Goal: Task Accomplishment & Management: Manage account settings

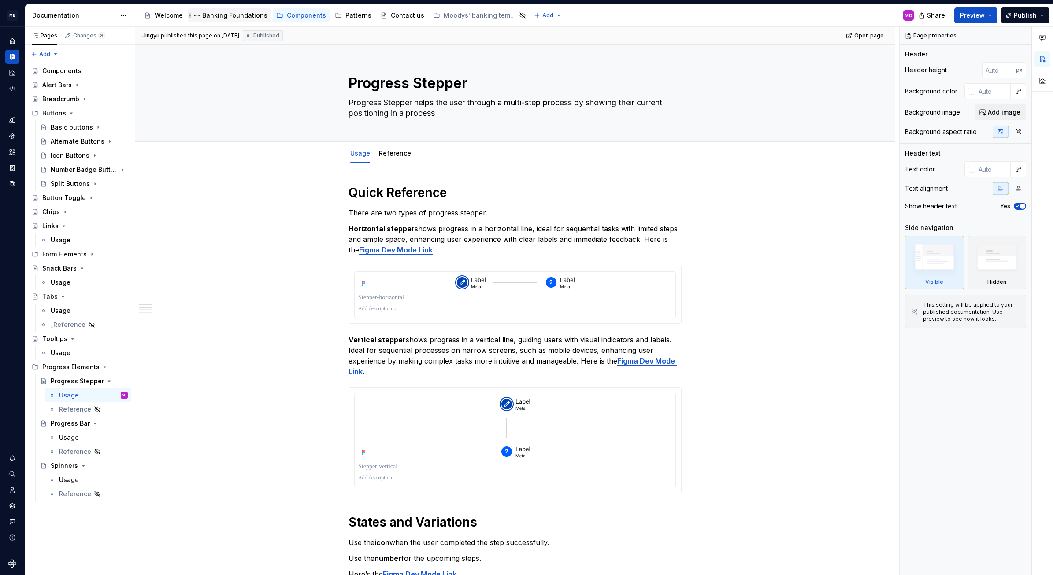
click at [223, 16] on div "Banking Foundations" at bounding box center [234, 15] width 65 height 9
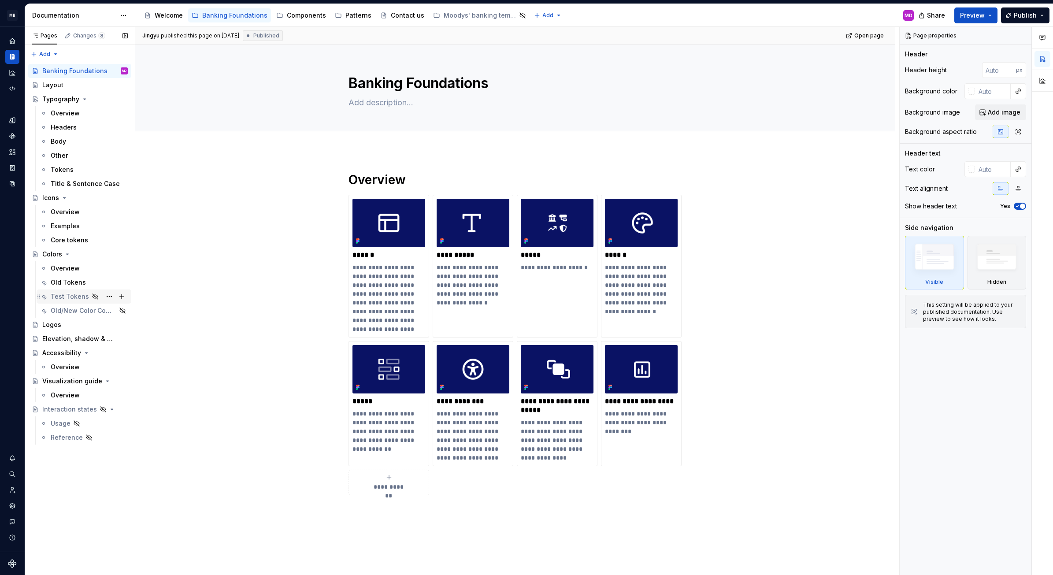
click at [52, 293] on div "Test Tokens" at bounding box center [70, 296] width 38 height 9
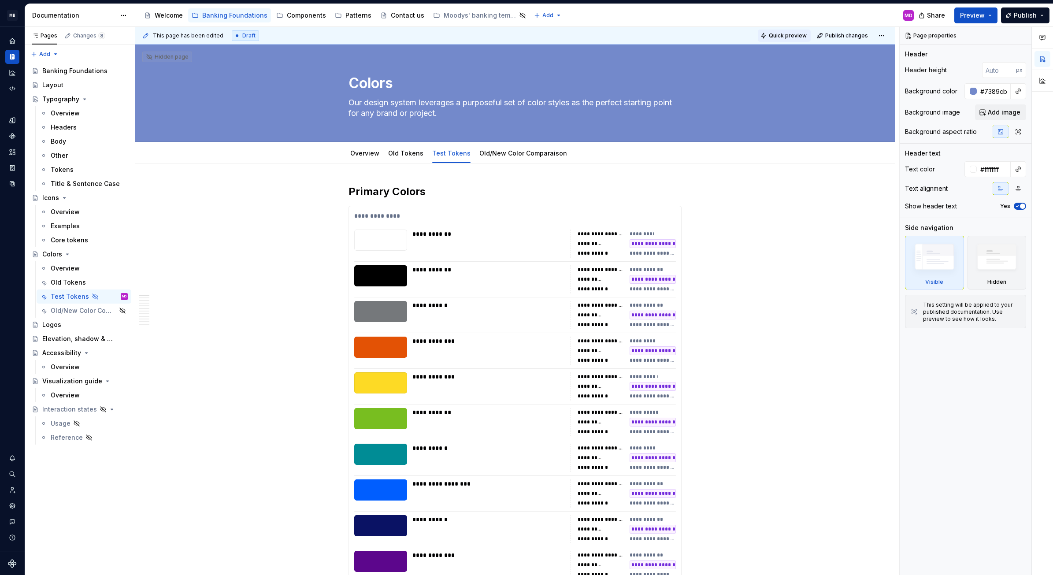
click at [771, 34] on span "Quick preview" at bounding box center [788, 35] width 38 height 7
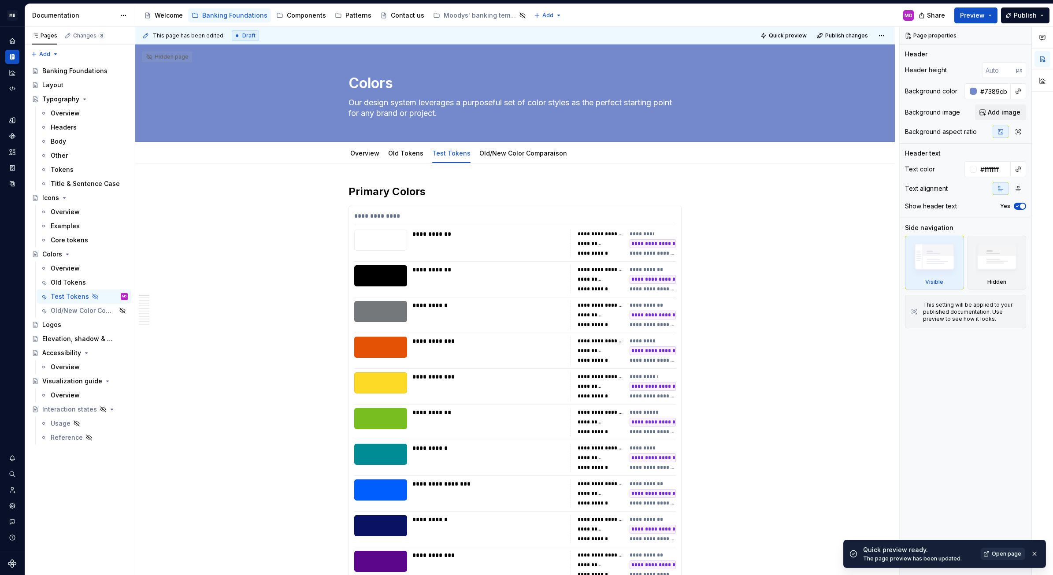
click at [1001, 553] on span "Open page" at bounding box center [1007, 553] width 30 height 7
click at [57, 305] on div "Old/New Color Comparaison" at bounding box center [89, 310] width 77 height 12
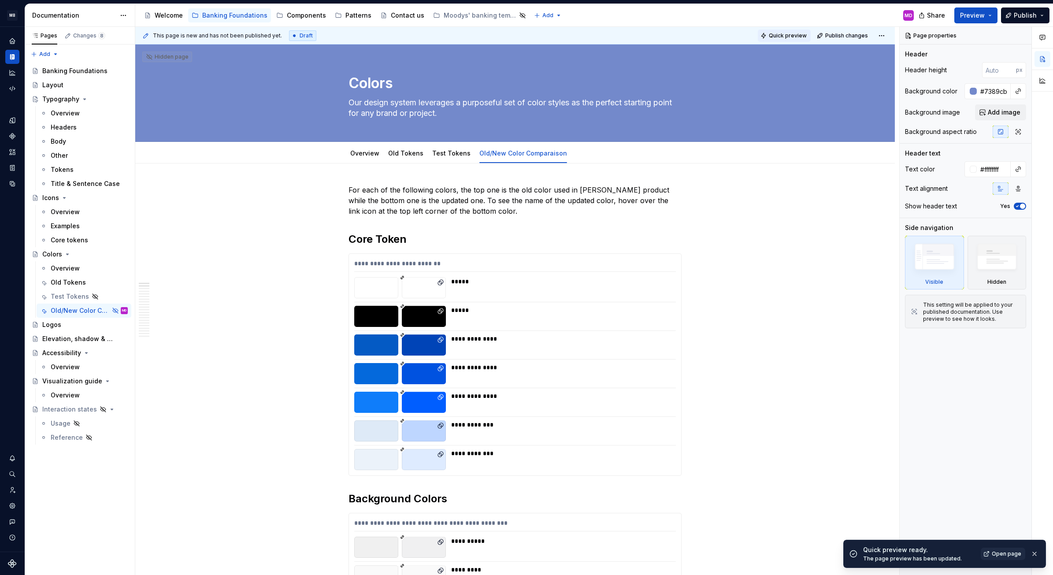
click at [782, 34] on span "Quick preview" at bounding box center [788, 35] width 38 height 7
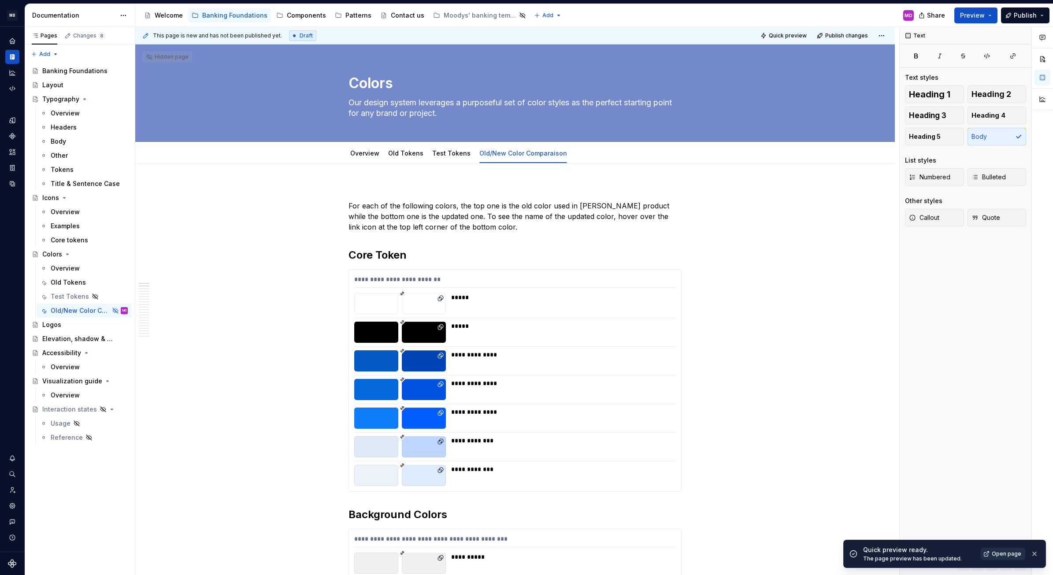
click at [1003, 548] on link "Open page" at bounding box center [1003, 554] width 44 height 12
click at [362, 187] on p at bounding box center [514, 190] width 333 height 11
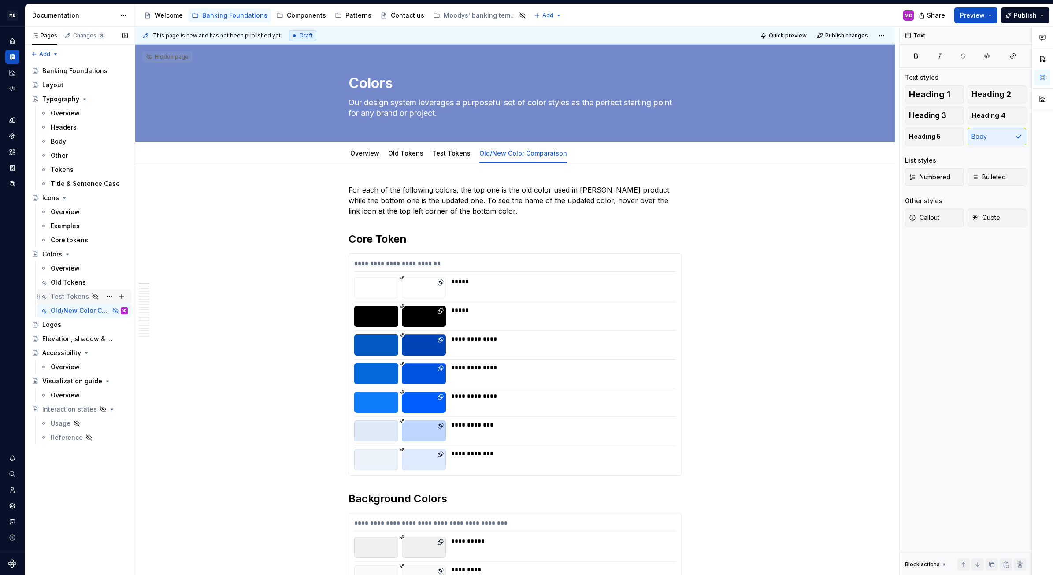
click at [64, 298] on div "Test Tokens" at bounding box center [70, 296] width 38 height 9
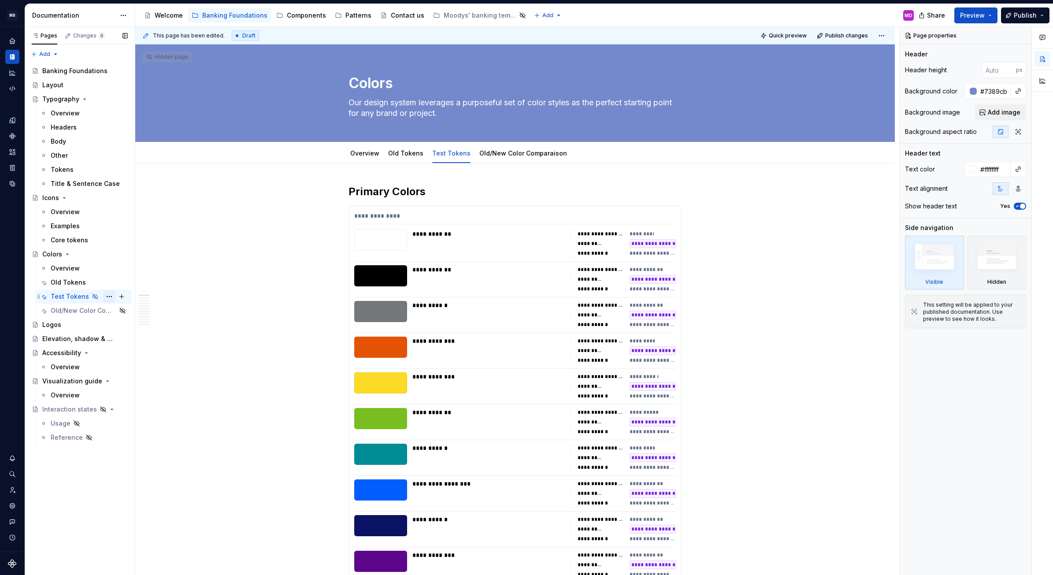
click at [110, 295] on button "Page tree" at bounding box center [109, 296] width 12 height 12
type textarea "*"
click at [131, 309] on div "Rename tab" at bounding box center [162, 311] width 86 height 9
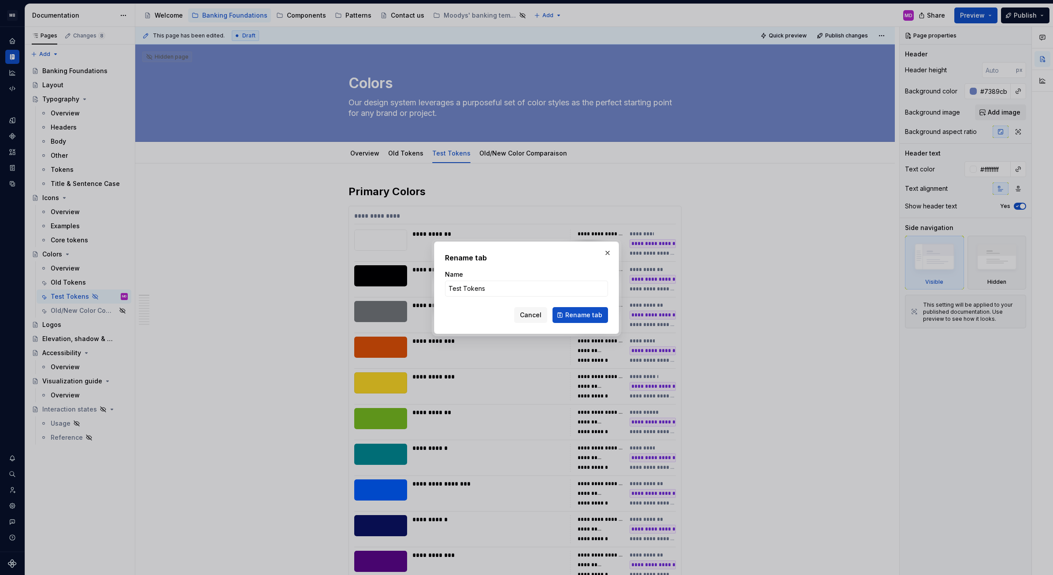
type input "Tokens"
click button "Rename tab" at bounding box center [580, 315] width 56 height 16
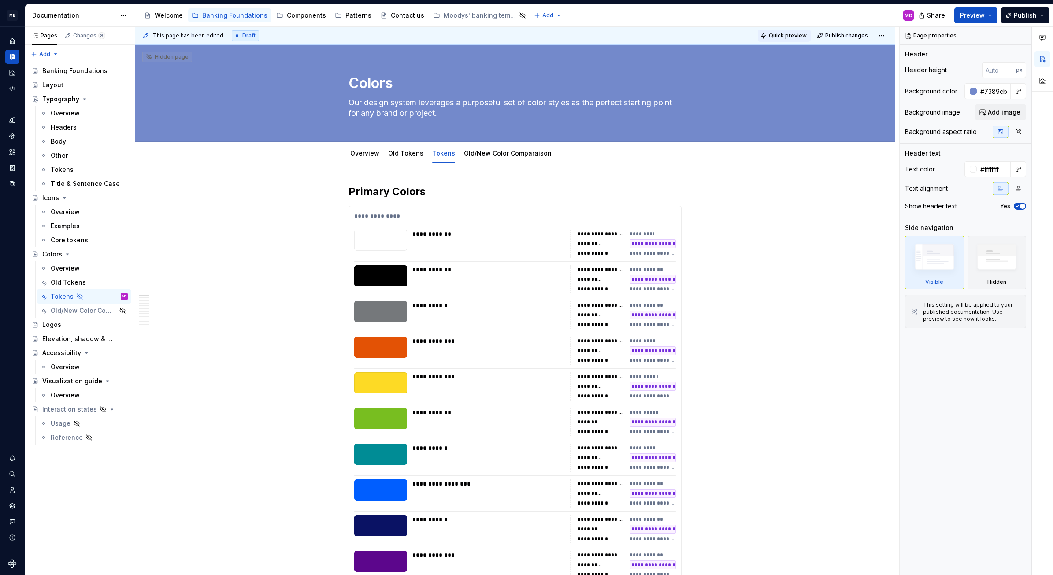
click at [781, 33] on span "Quick preview" at bounding box center [788, 35] width 38 height 7
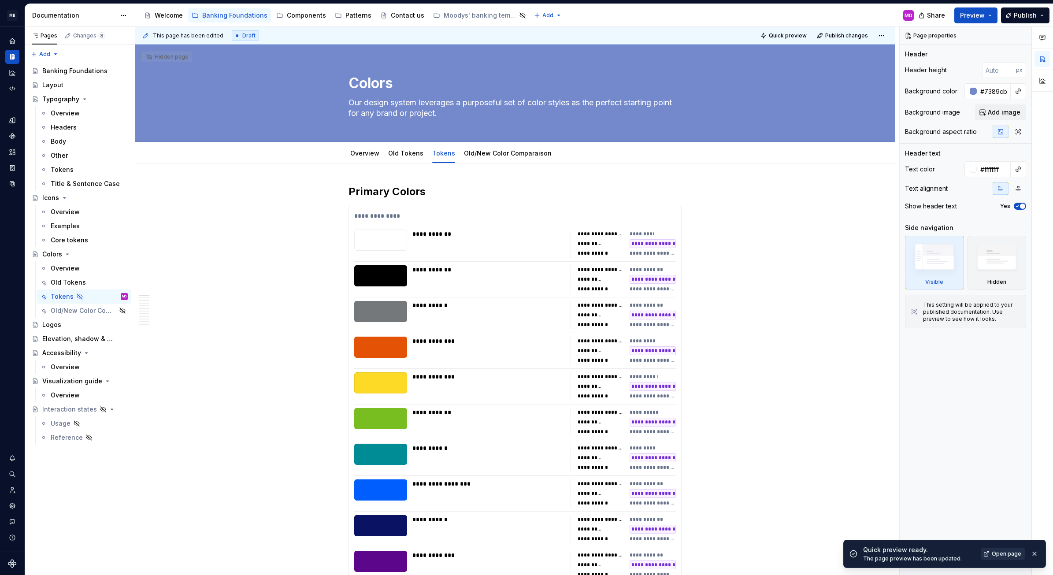
click at [1000, 549] on link "Open page" at bounding box center [1003, 554] width 44 height 12
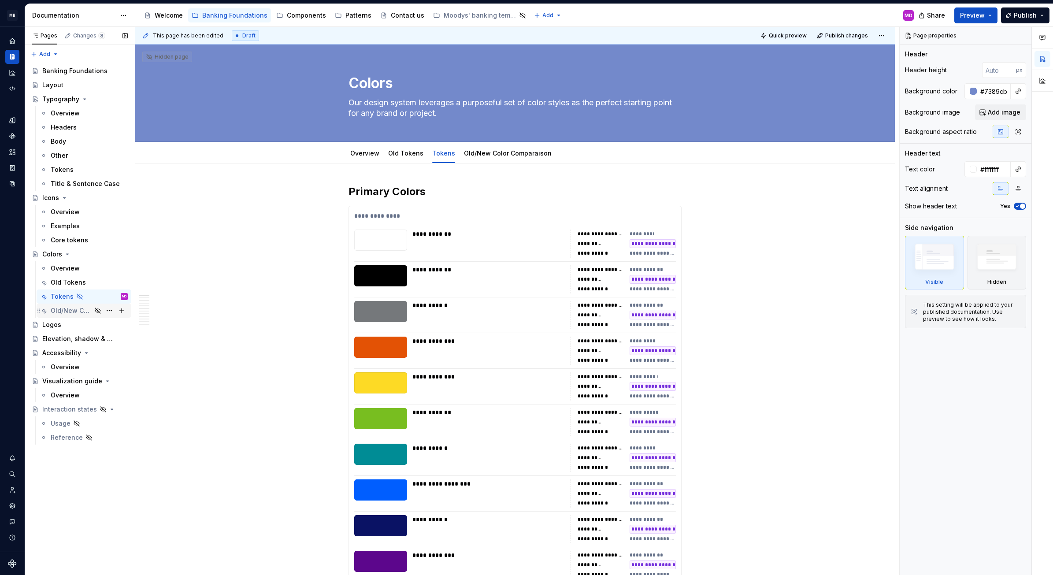
click at [64, 307] on div "Old/New Color Comparaison" at bounding box center [71, 310] width 41 height 9
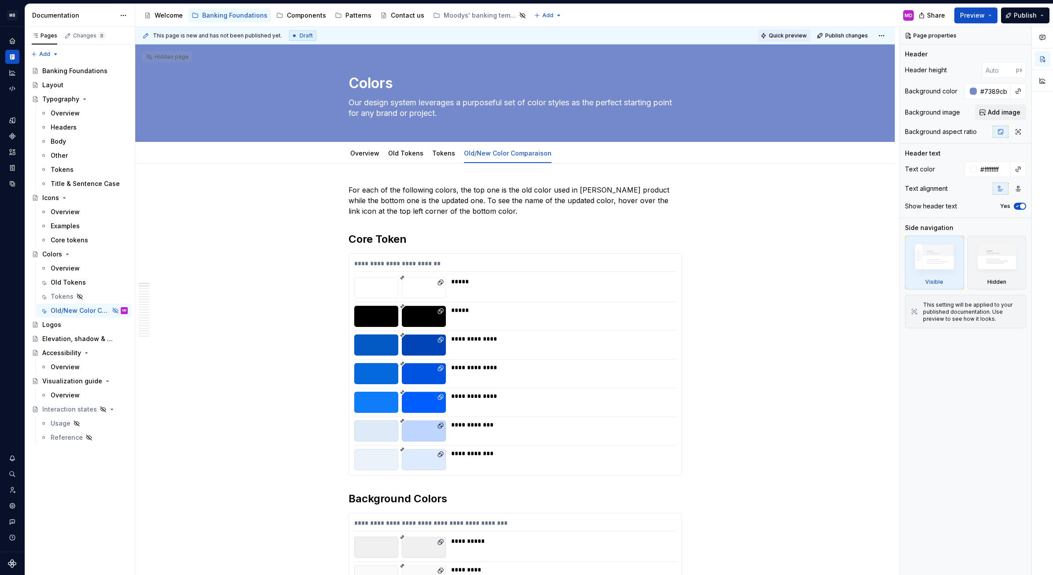
click at [778, 34] on span "Quick preview" at bounding box center [788, 35] width 38 height 7
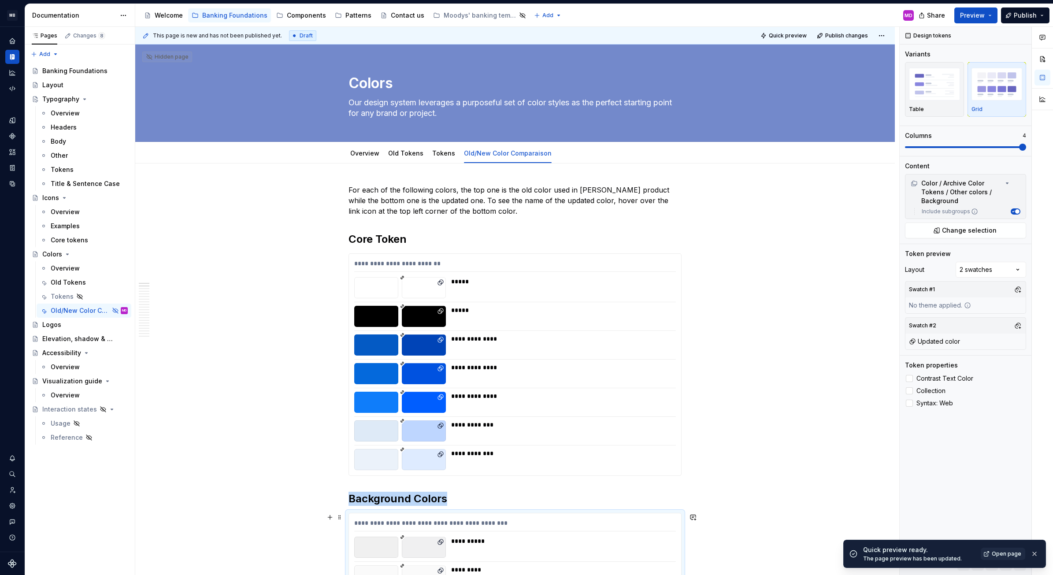
scroll to position [18, 0]
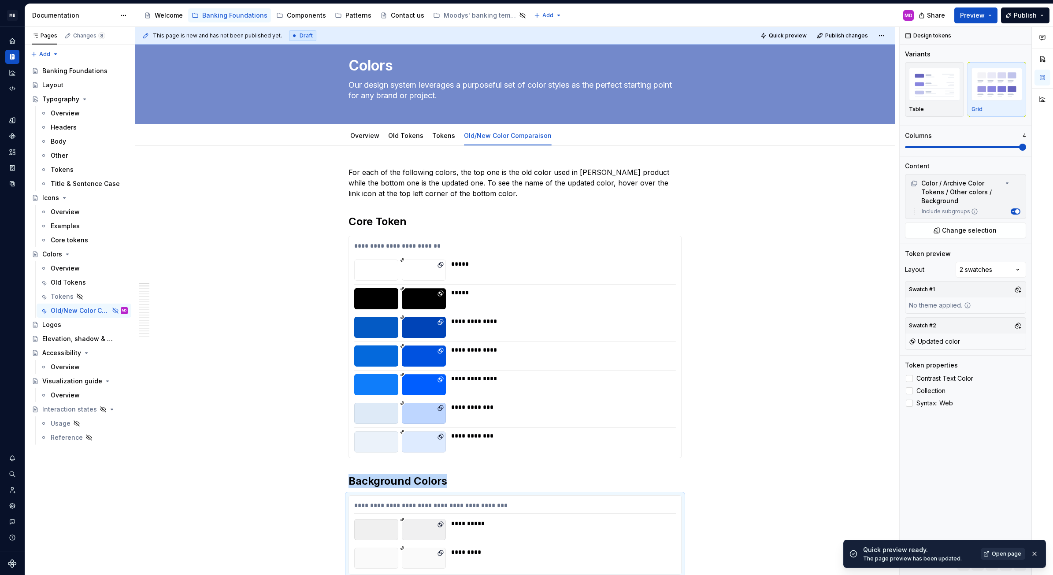
click at [1003, 554] on span "Open page" at bounding box center [1007, 553] width 30 height 7
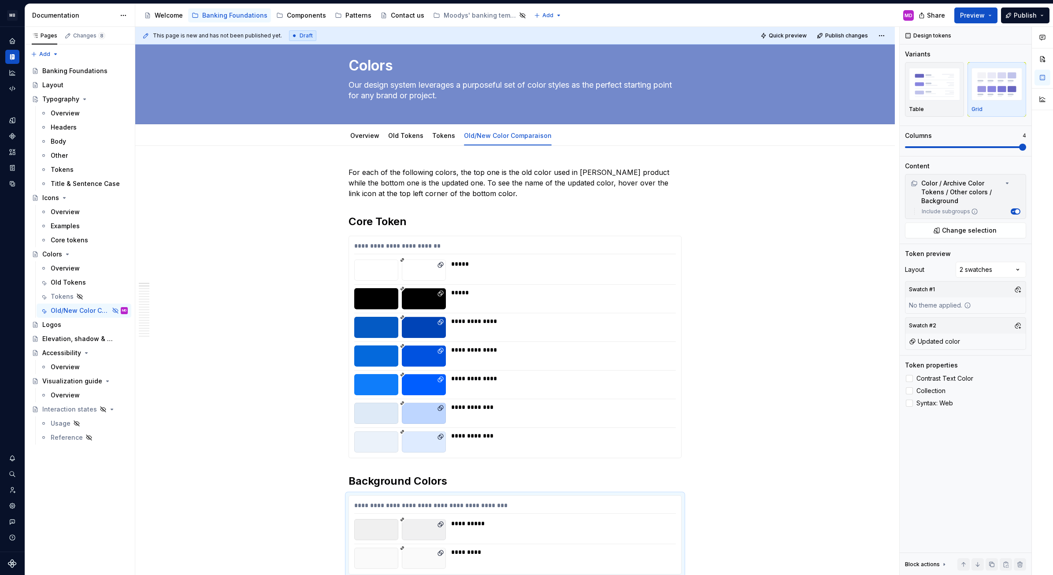
type textarea "*"
